Goal: Information Seeking & Learning: Find specific page/section

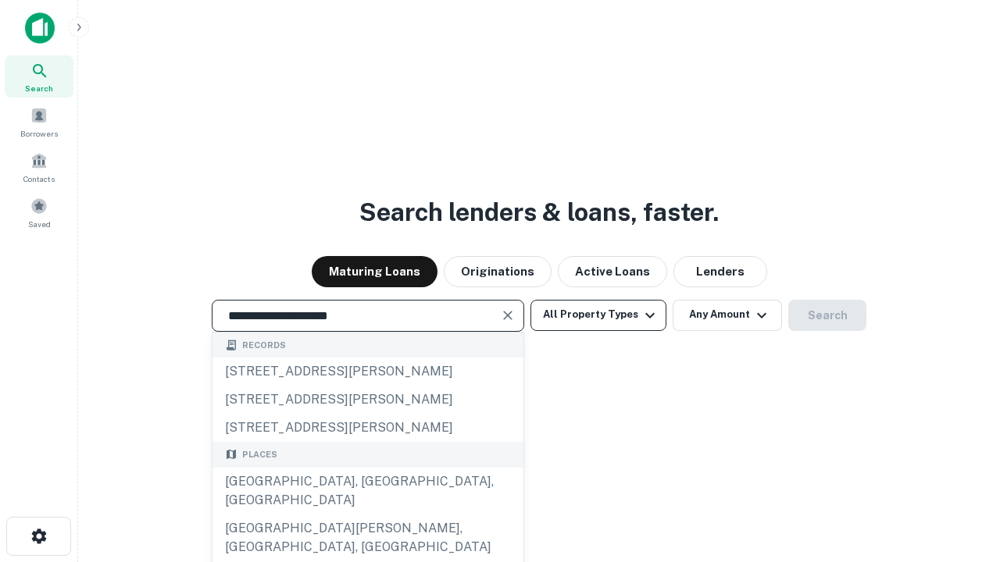
click at [598, 315] on button "All Property Types" at bounding box center [598, 315] width 136 height 31
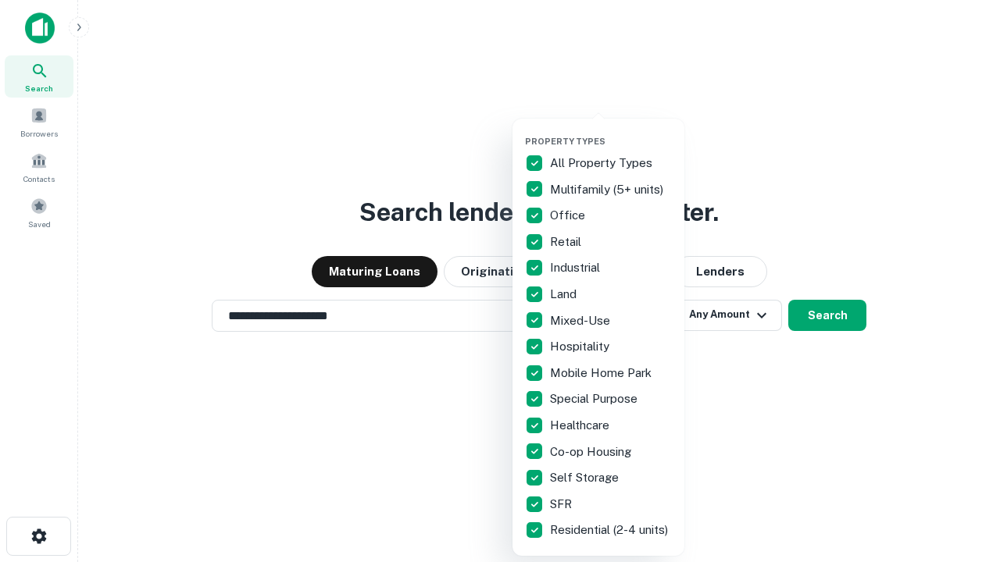
type input "**********"
click at [611, 131] on button "button" at bounding box center [611, 131] width 172 height 1
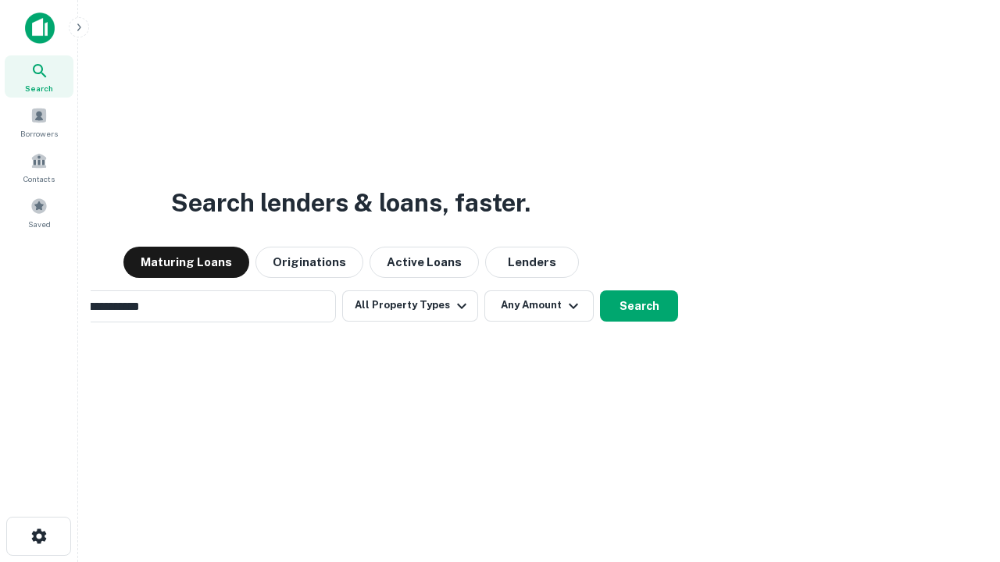
scroll to position [24, 0]
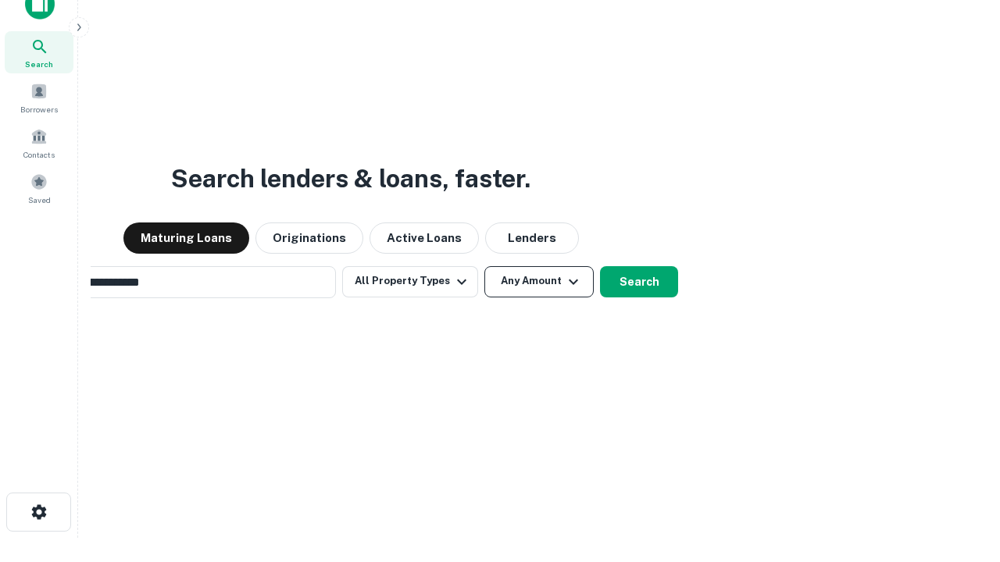
click at [484, 266] on button "Any Amount" at bounding box center [538, 281] width 109 height 31
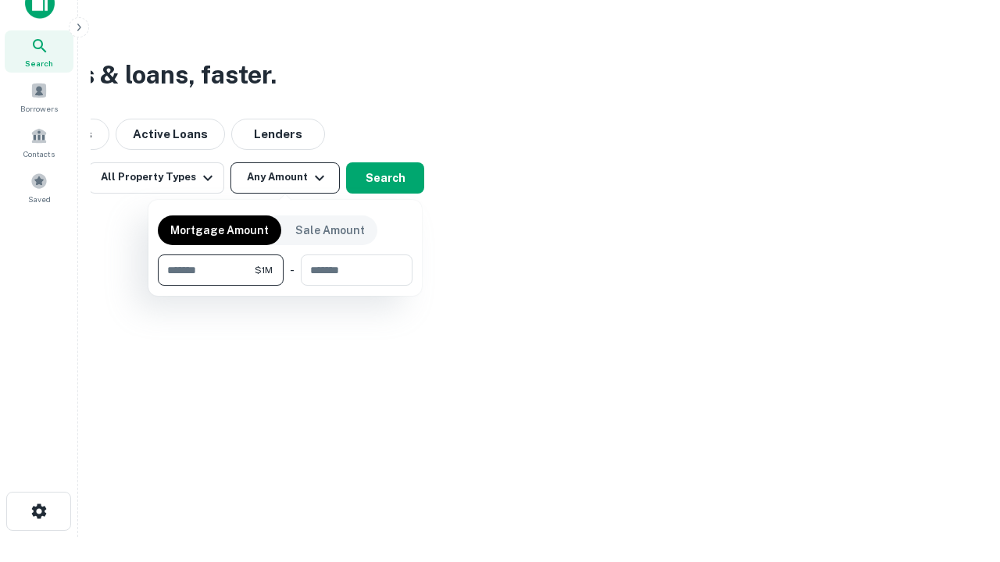
type input "*******"
click at [285, 286] on button "button" at bounding box center [285, 286] width 255 height 1
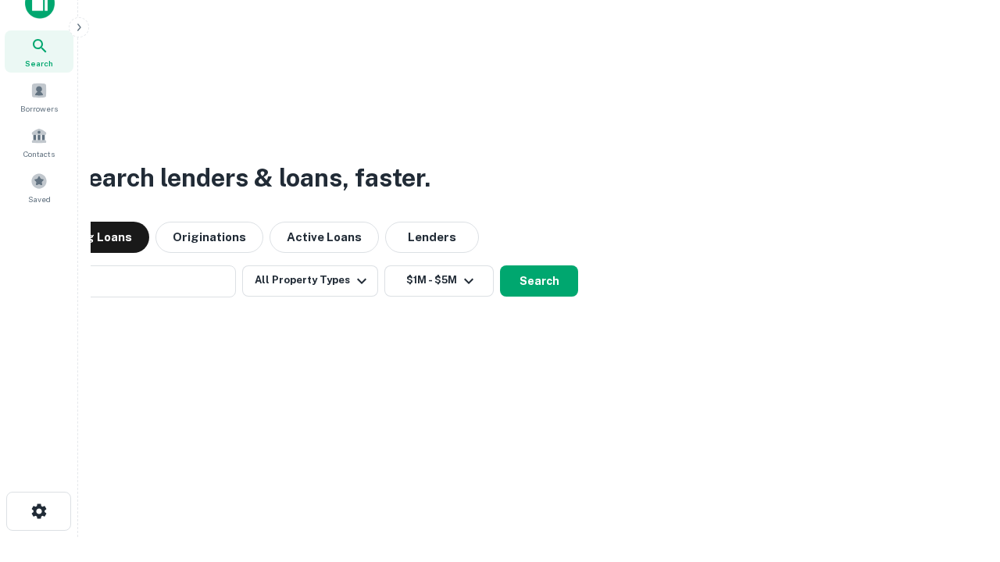
scroll to position [24, 0]
click at [500, 266] on button "Search" at bounding box center [539, 281] width 78 height 31
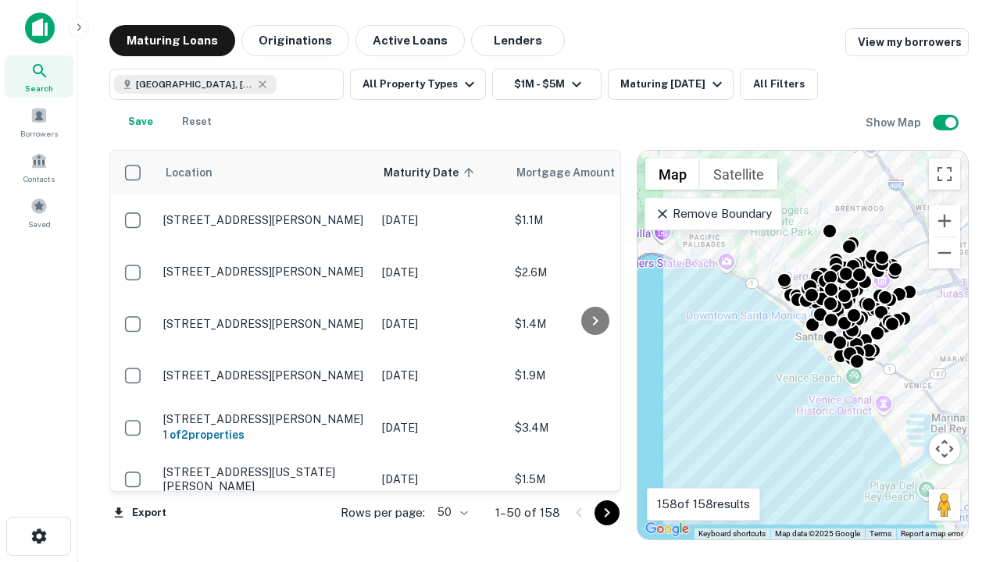
click at [450, 512] on body "Search Borrowers Contacts Saved Maturing Loans Originations Active Loans Lender…" at bounding box center [500, 281] width 1000 height 562
click at [451, 473] on li "25" at bounding box center [450, 473] width 45 height 28
